Goal: Task Accomplishment & Management: Manage account settings

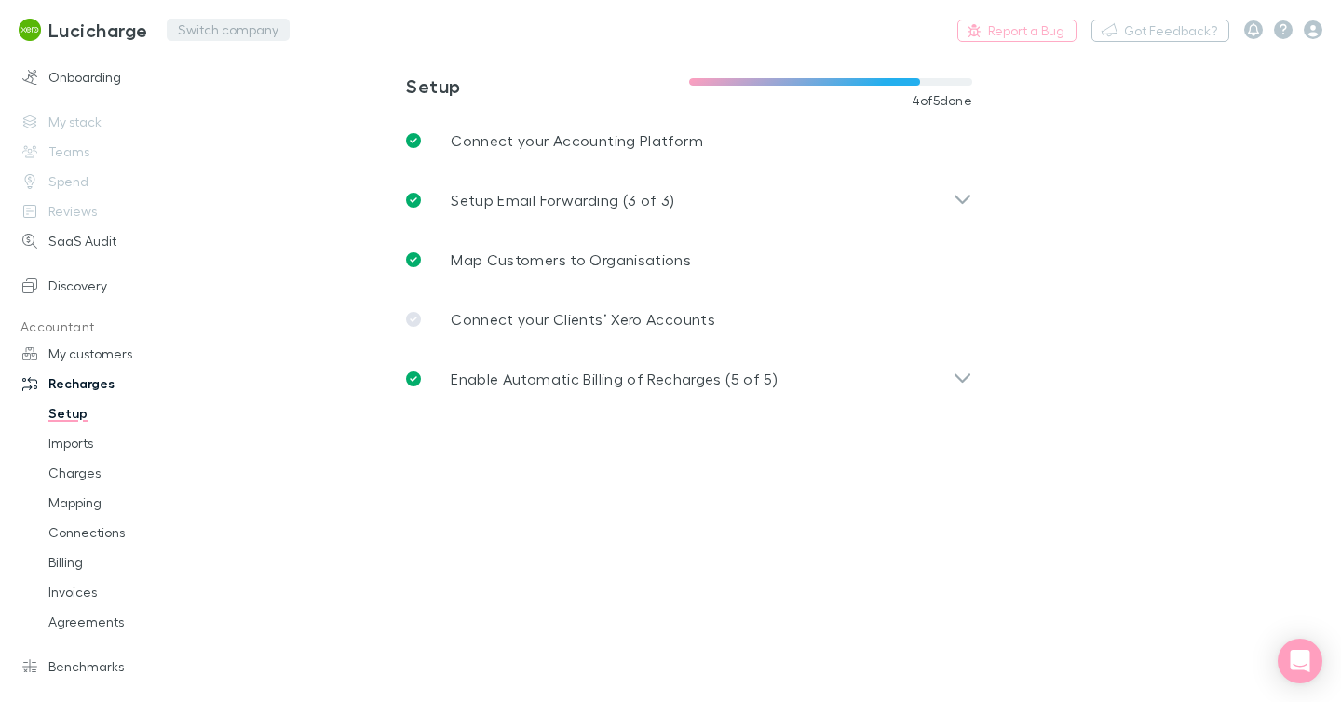
click at [242, 31] on button "Switch company" at bounding box center [228, 30] width 123 height 22
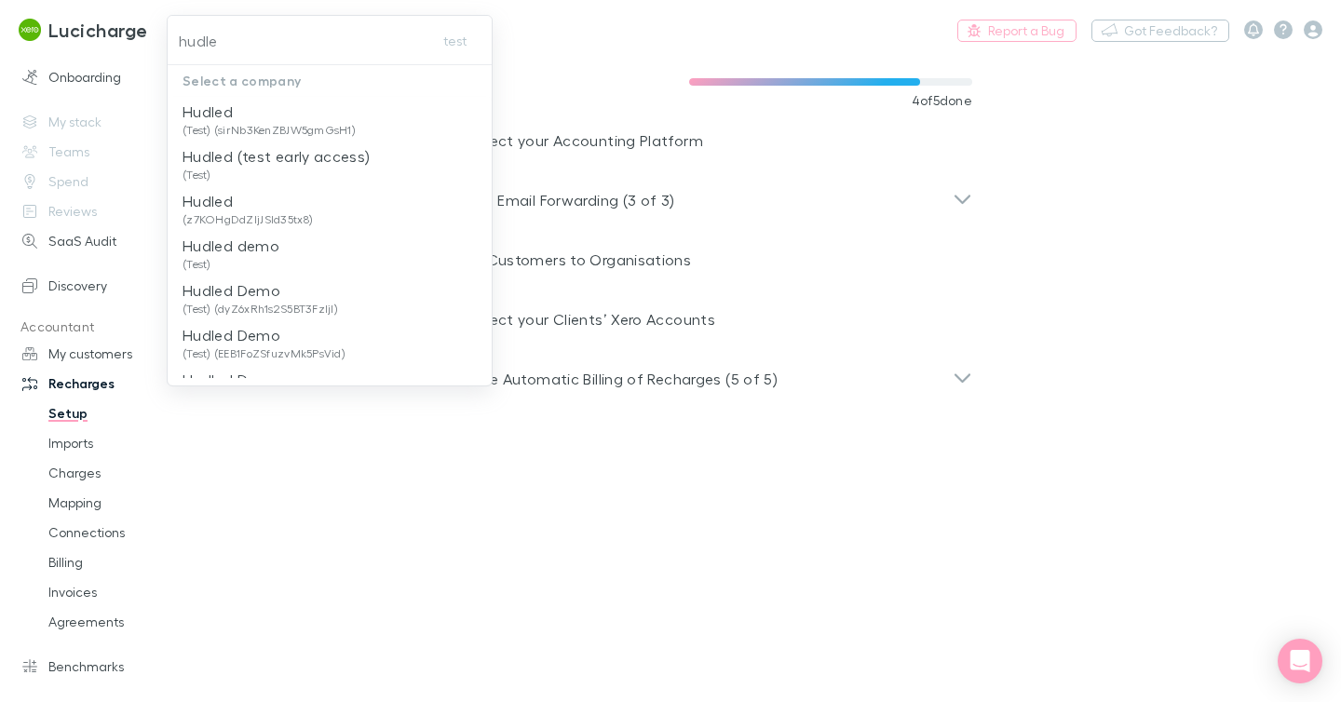
type input "hudled"
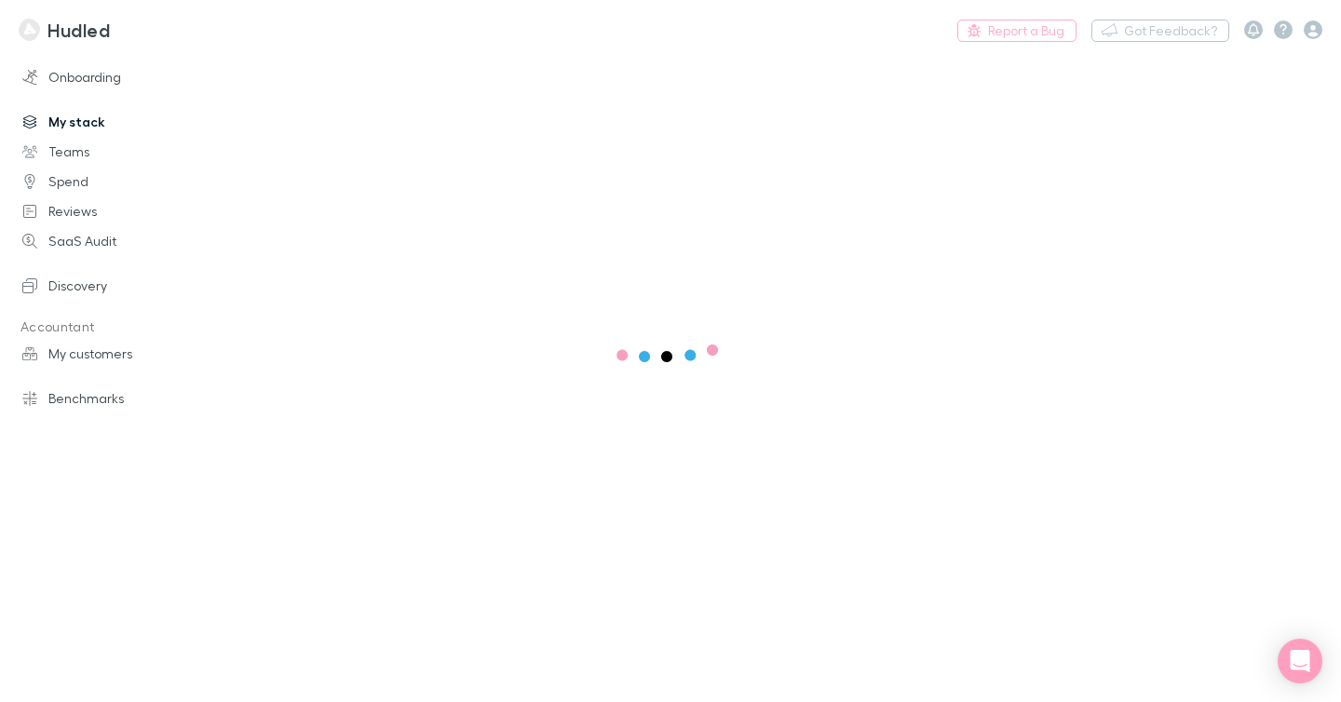
click at [87, 128] on link "My stack" at bounding box center [115, 122] width 223 height 30
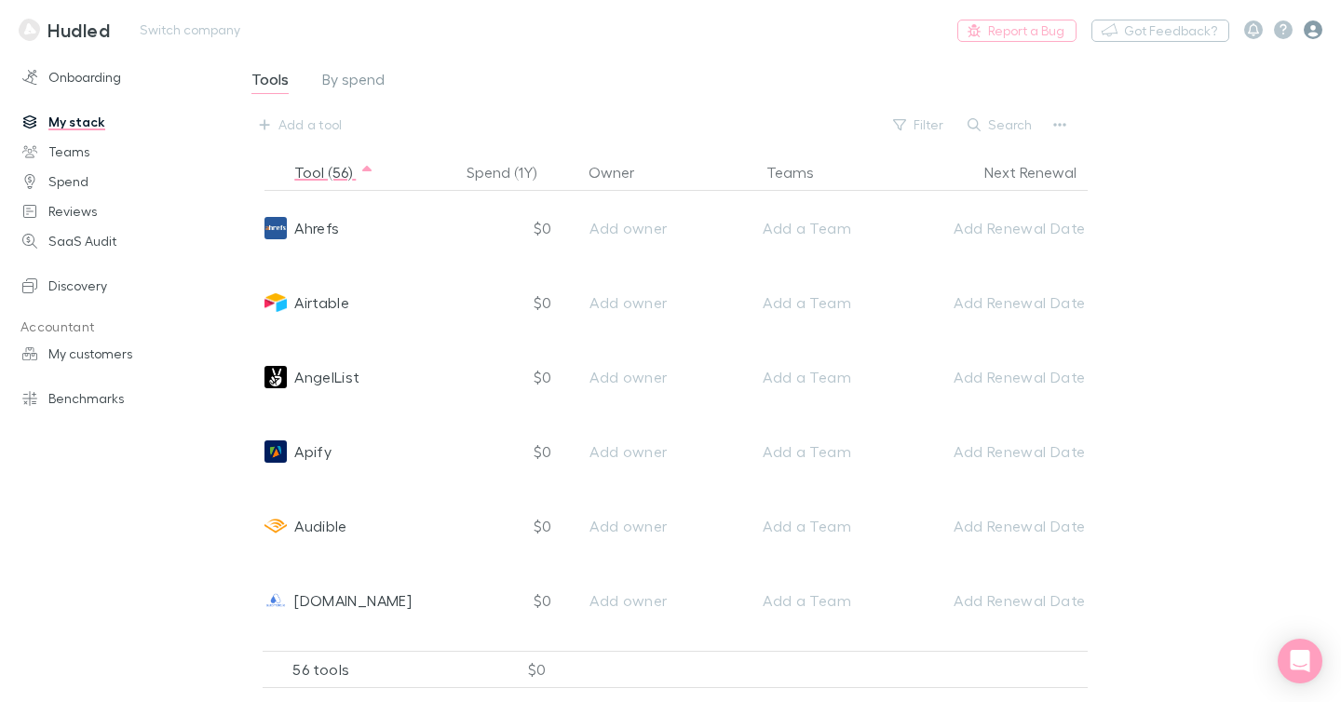
click at [1314, 34] on icon "button" at bounding box center [1312, 29] width 19 height 19
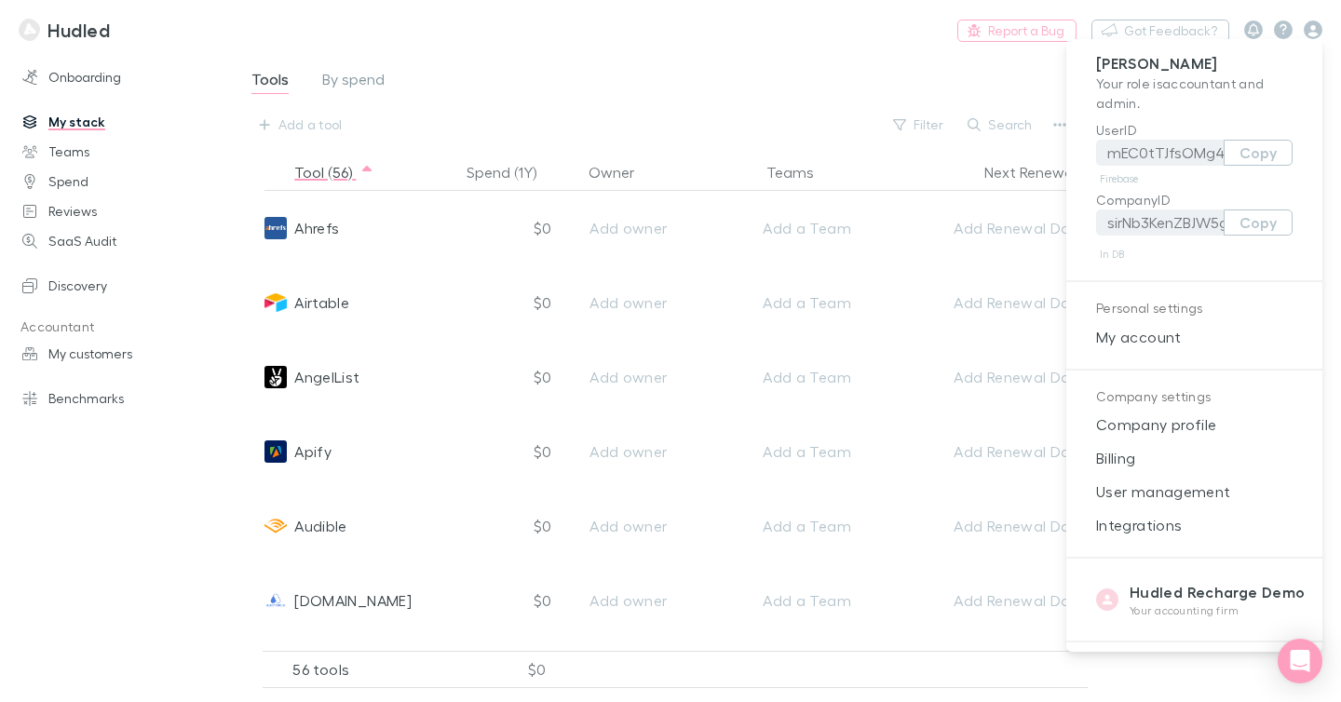
drag, startPoint x: 1147, startPoint y: 519, endPoint x: 883, endPoint y: 240, distance: 384.6
click at [1148, 519] on span "Integrations" at bounding box center [1194, 525] width 226 height 22
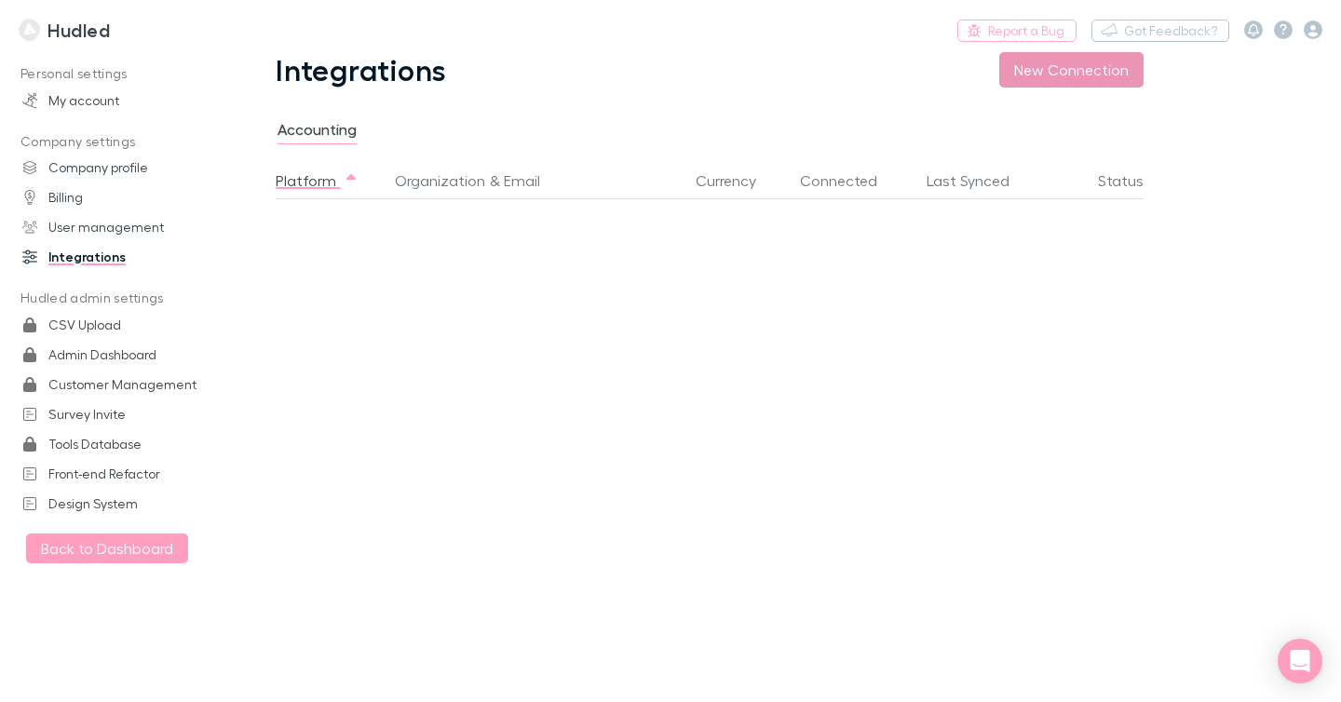
click at [1044, 74] on button "New Connection" at bounding box center [1071, 69] width 144 height 35
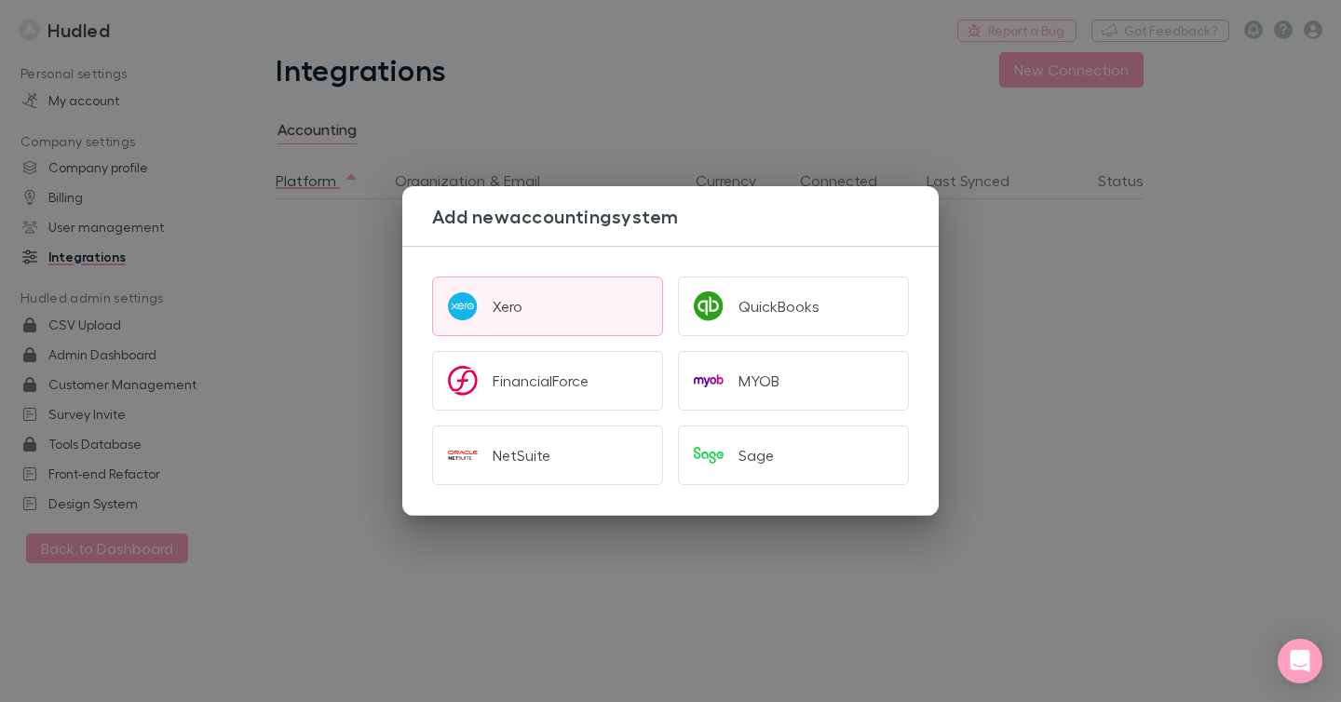
click at [544, 313] on button "Xero" at bounding box center [547, 306] width 231 height 60
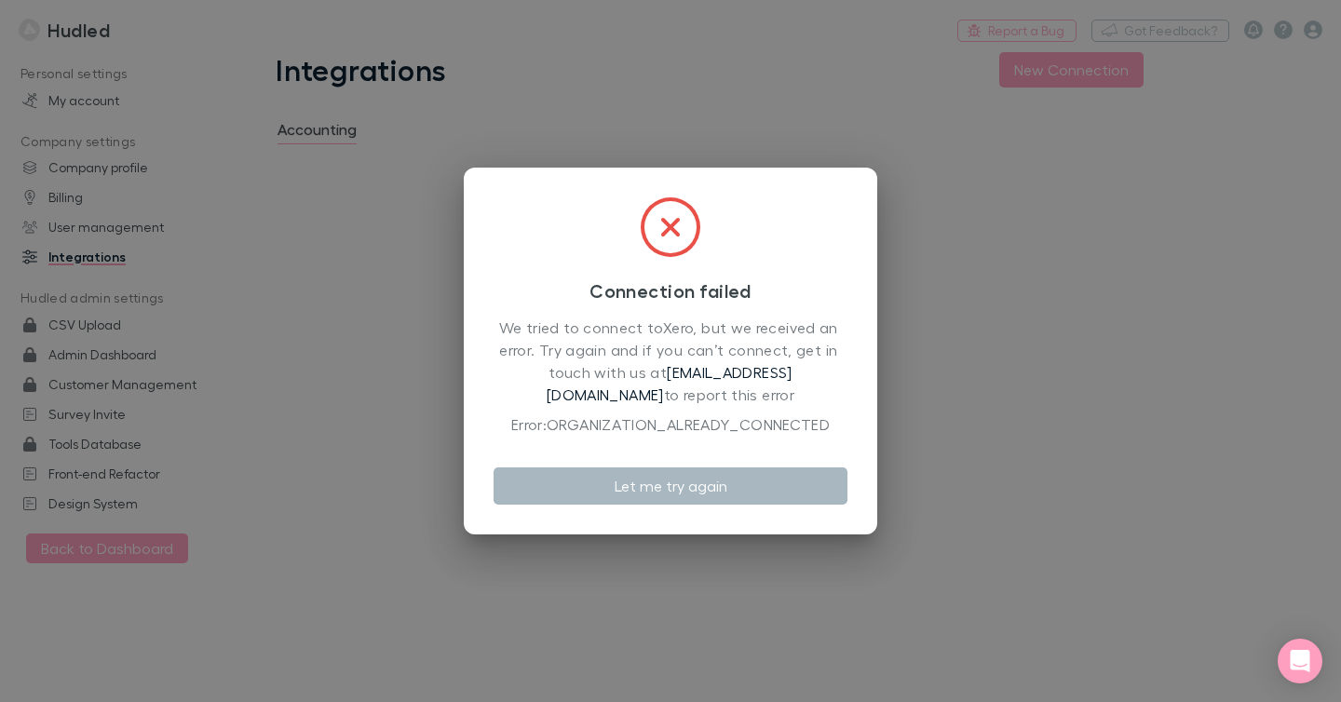
click at [708, 496] on button "Let me try again" at bounding box center [670, 485] width 354 height 37
